Goal: Task Accomplishment & Management: Manage account settings

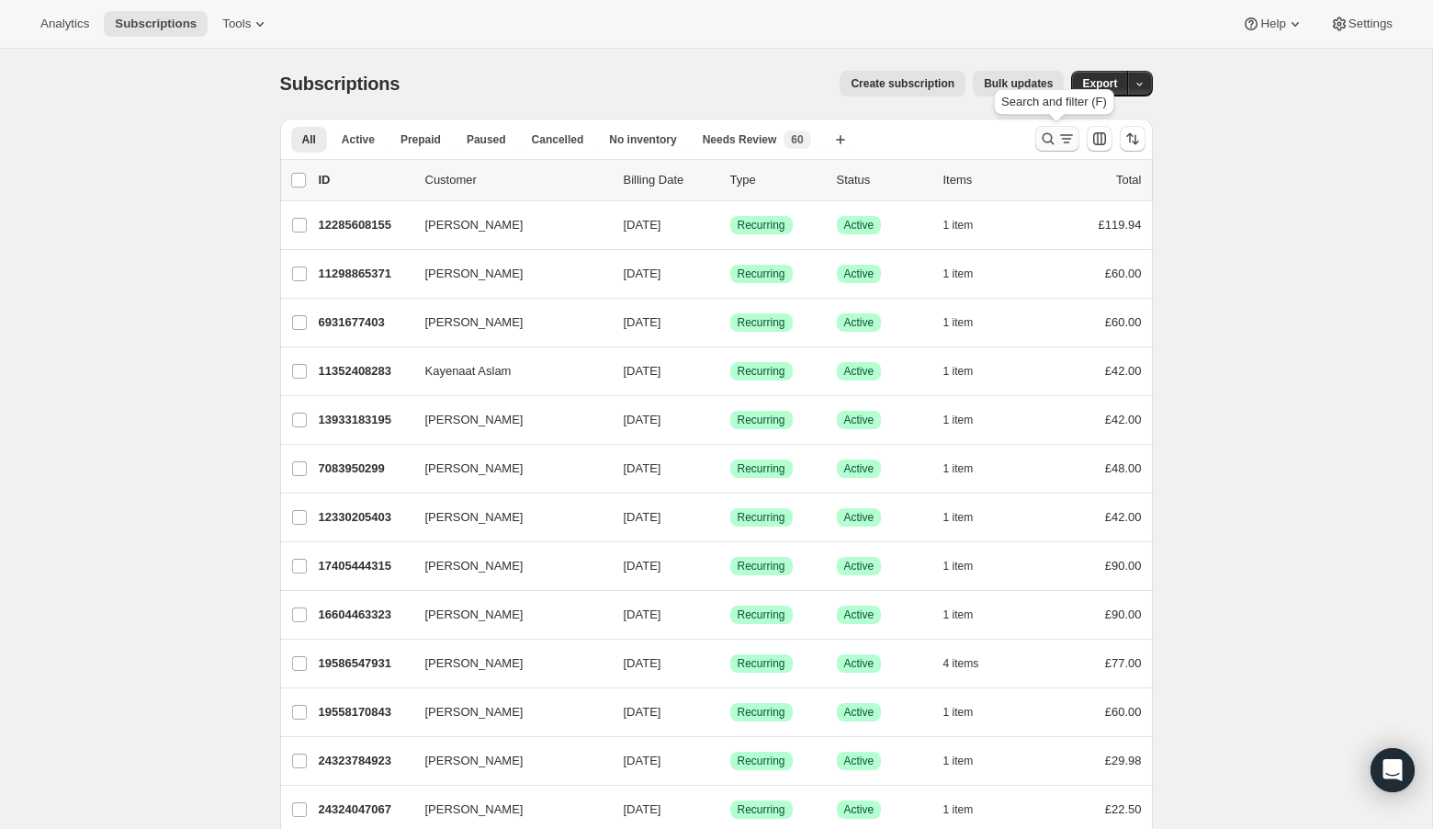
click at [1047, 139] on icon "Search and filter results" at bounding box center [1048, 139] width 18 height 18
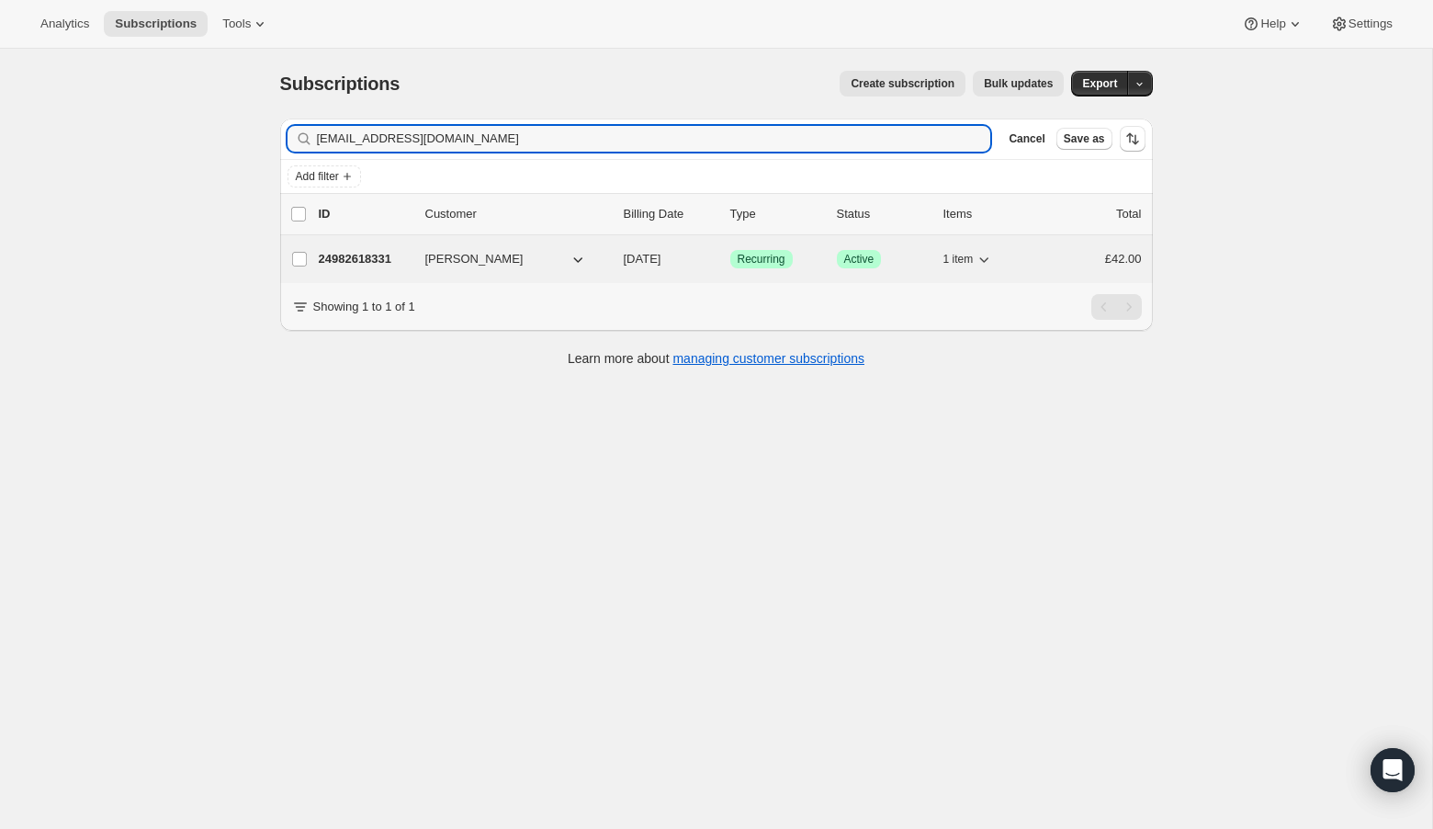
type input "[EMAIL_ADDRESS][DOMAIN_NAME]"
click at [343, 256] on p "24982618331" at bounding box center [365, 259] width 92 height 18
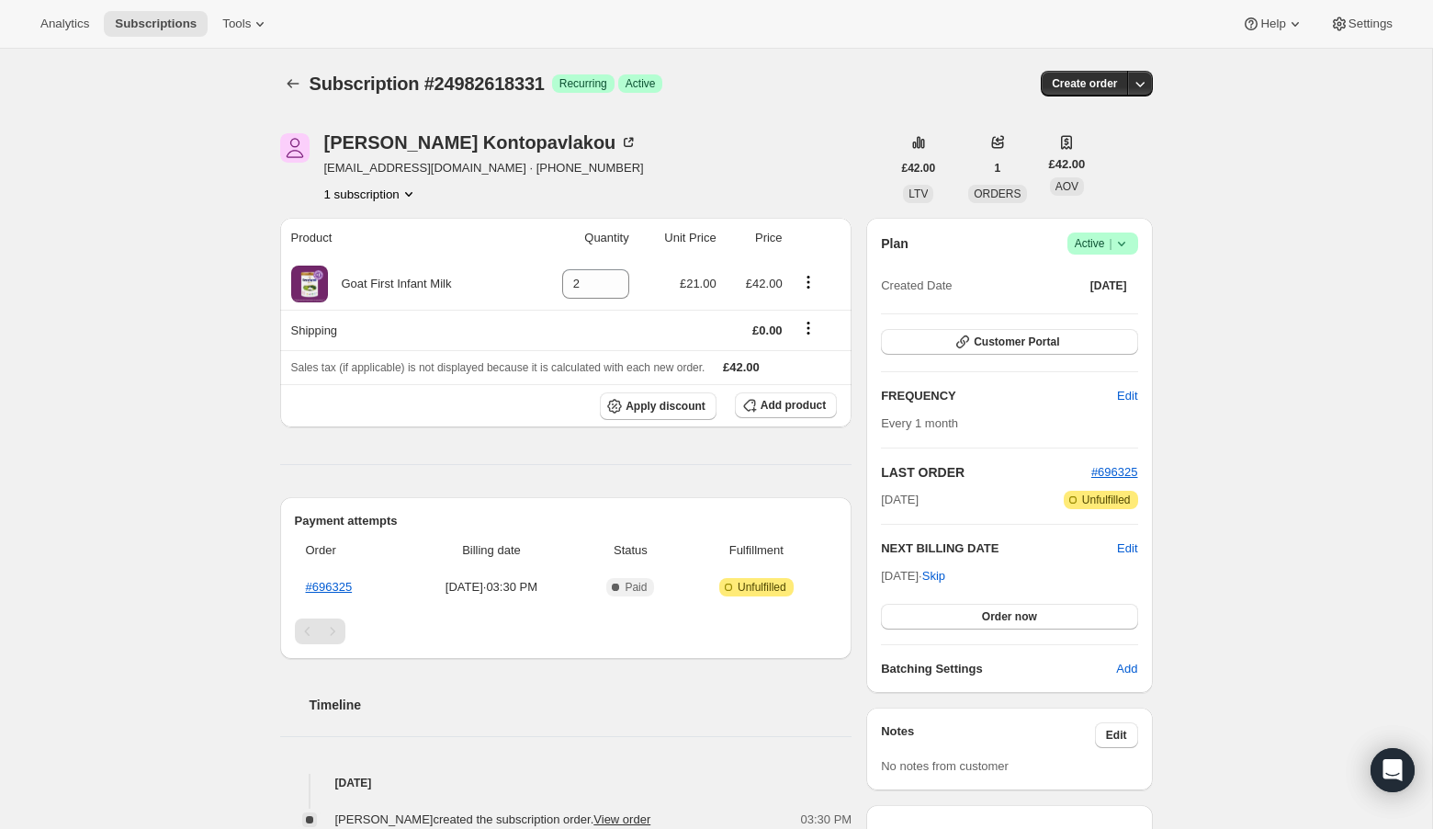
click at [1123, 247] on icon at bounding box center [1122, 243] width 18 height 18
click at [1108, 312] on span "Cancel subscription" at bounding box center [1098, 310] width 104 height 14
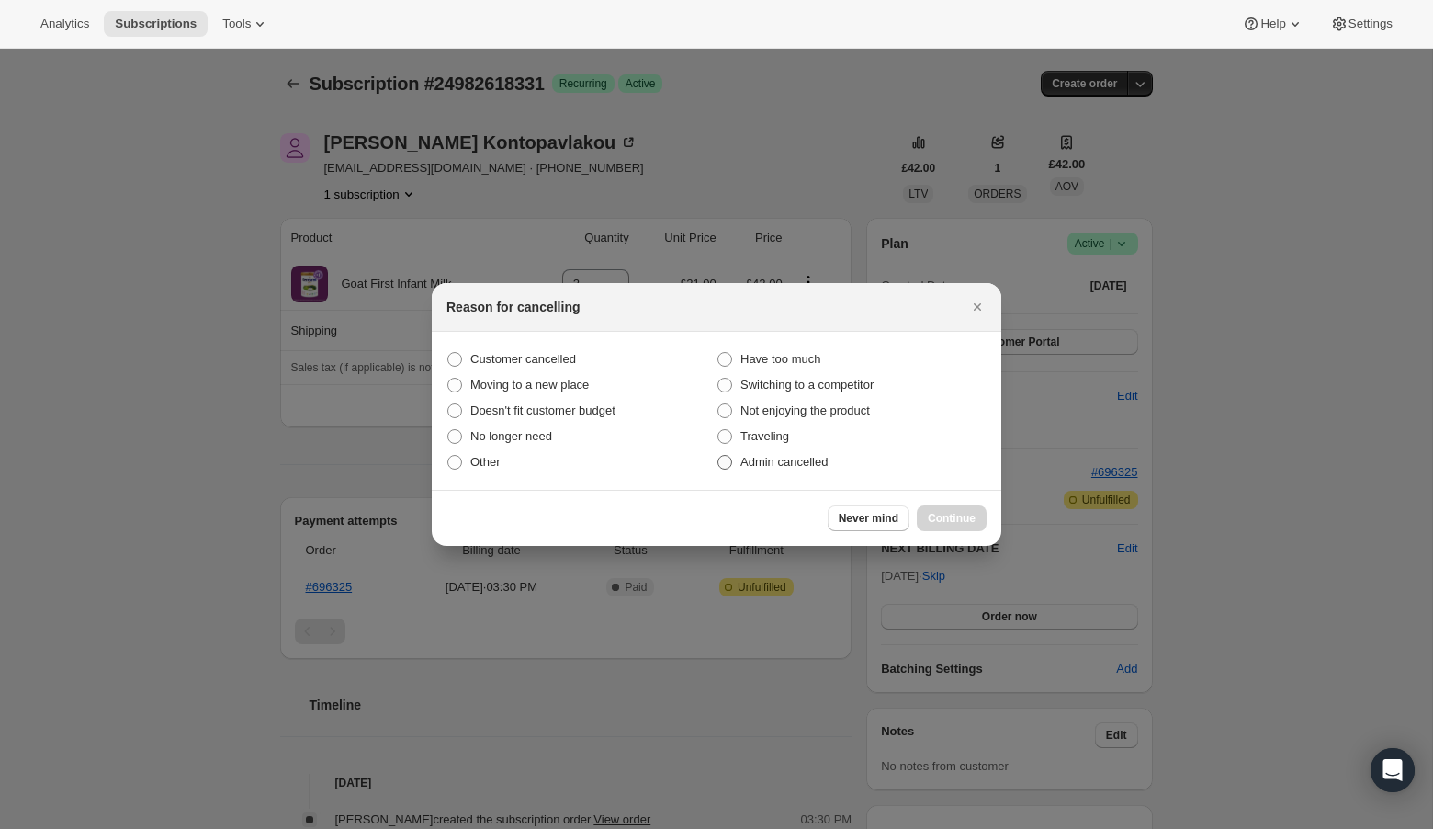
click at [775, 461] on span "Admin cancelled" at bounding box center [784, 462] width 87 height 14
click at [719, 456] on input "Admin cancelled" at bounding box center [718, 455] width 1 height 1
radio input "true"
click at [968, 516] on span "Continue" at bounding box center [952, 518] width 48 height 15
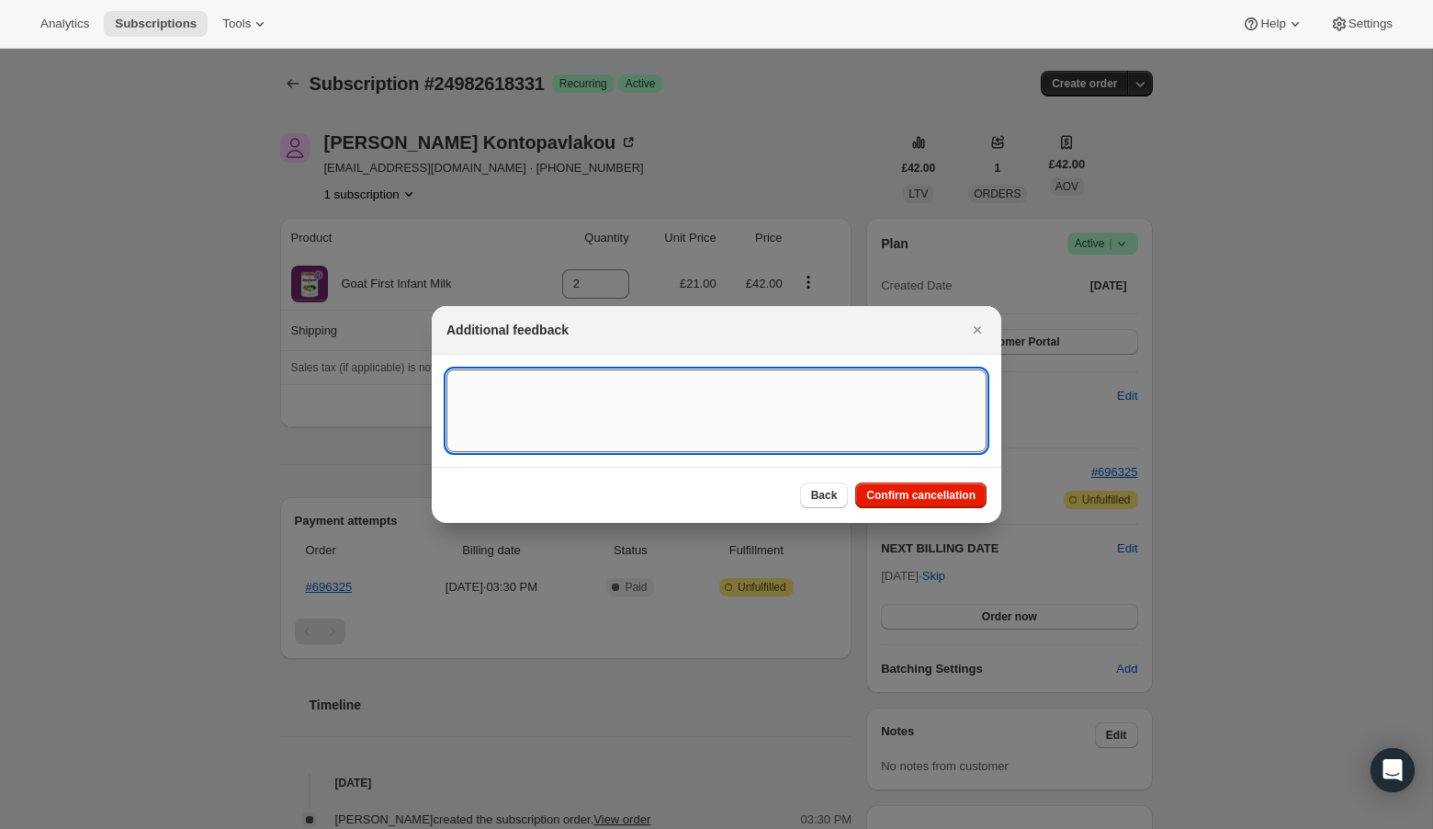
click at [705, 432] on textarea ":rbu:" at bounding box center [717, 410] width 540 height 83
type textarea "Overseas Order - [GEOGRAPHIC_DATA]"
click at [887, 498] on span "Confirm cancellation" at bounding box center [920, 495] width 109 height 15
